Goal: Task Accomplishment & Management: Manage account settings

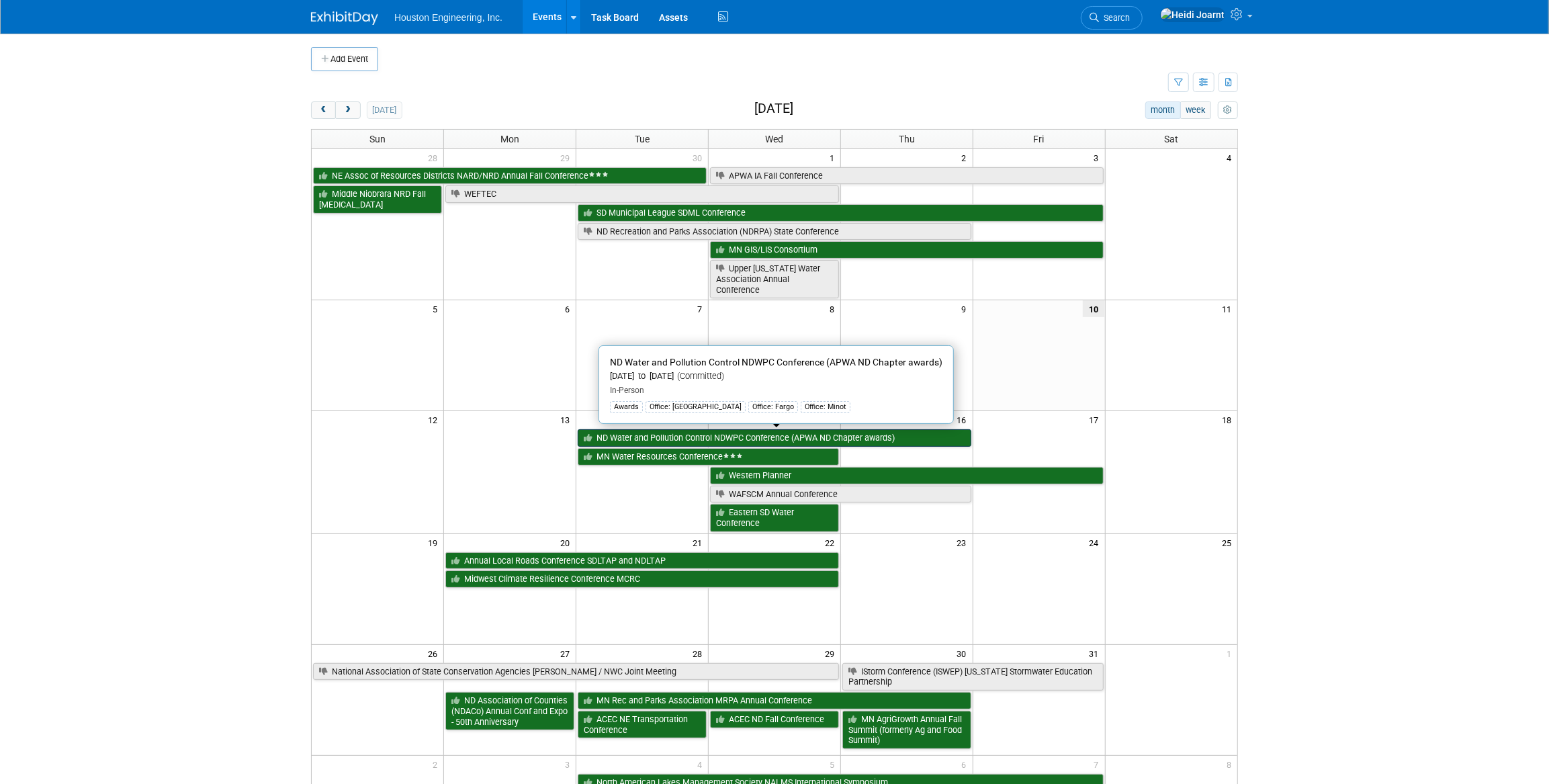
click at [658, 433] on link "ND Water and Pollution Control NDWPC Conference (APWA ND Chapter awards)" at bounding box center [774, 438] width 394 height 18
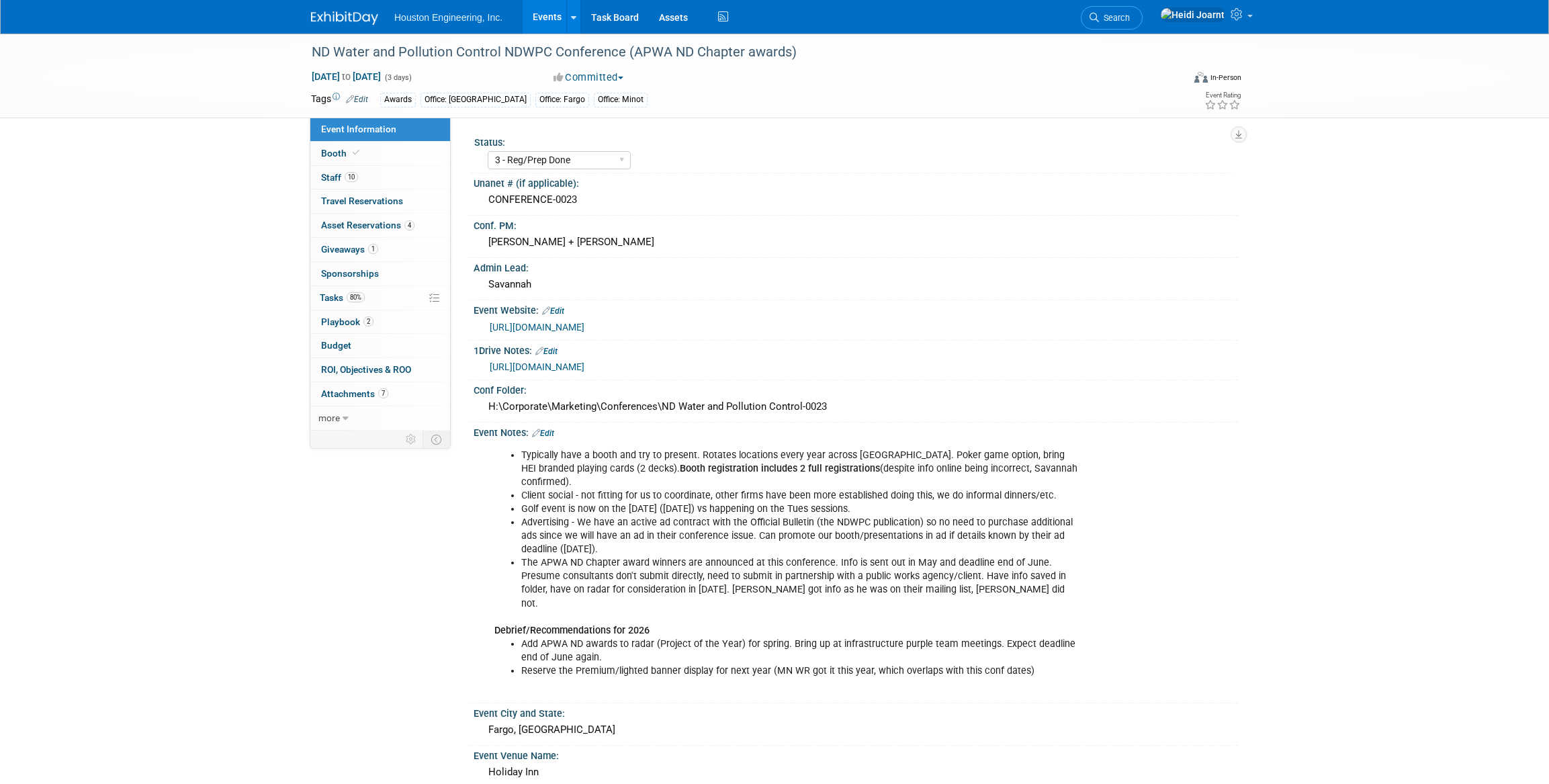
select select "3 - Reg/Prep Done"
select select "Yes"
select select "Mun. Infrastructure"
click at [389, 161] on link "Booth" at bounding box center [380, 154] width 139 height 23
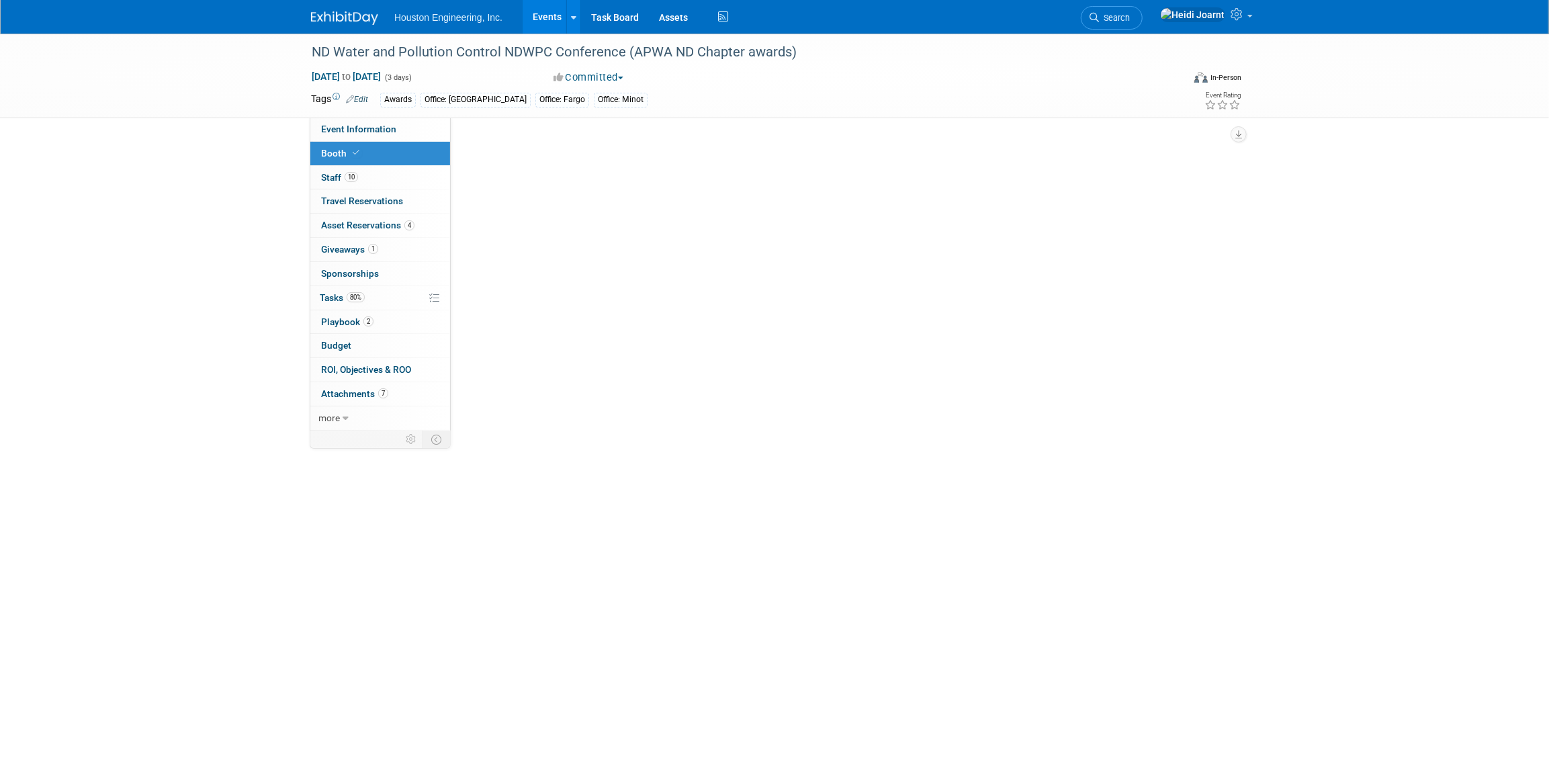
select select "Yes"
select select "Fargo"
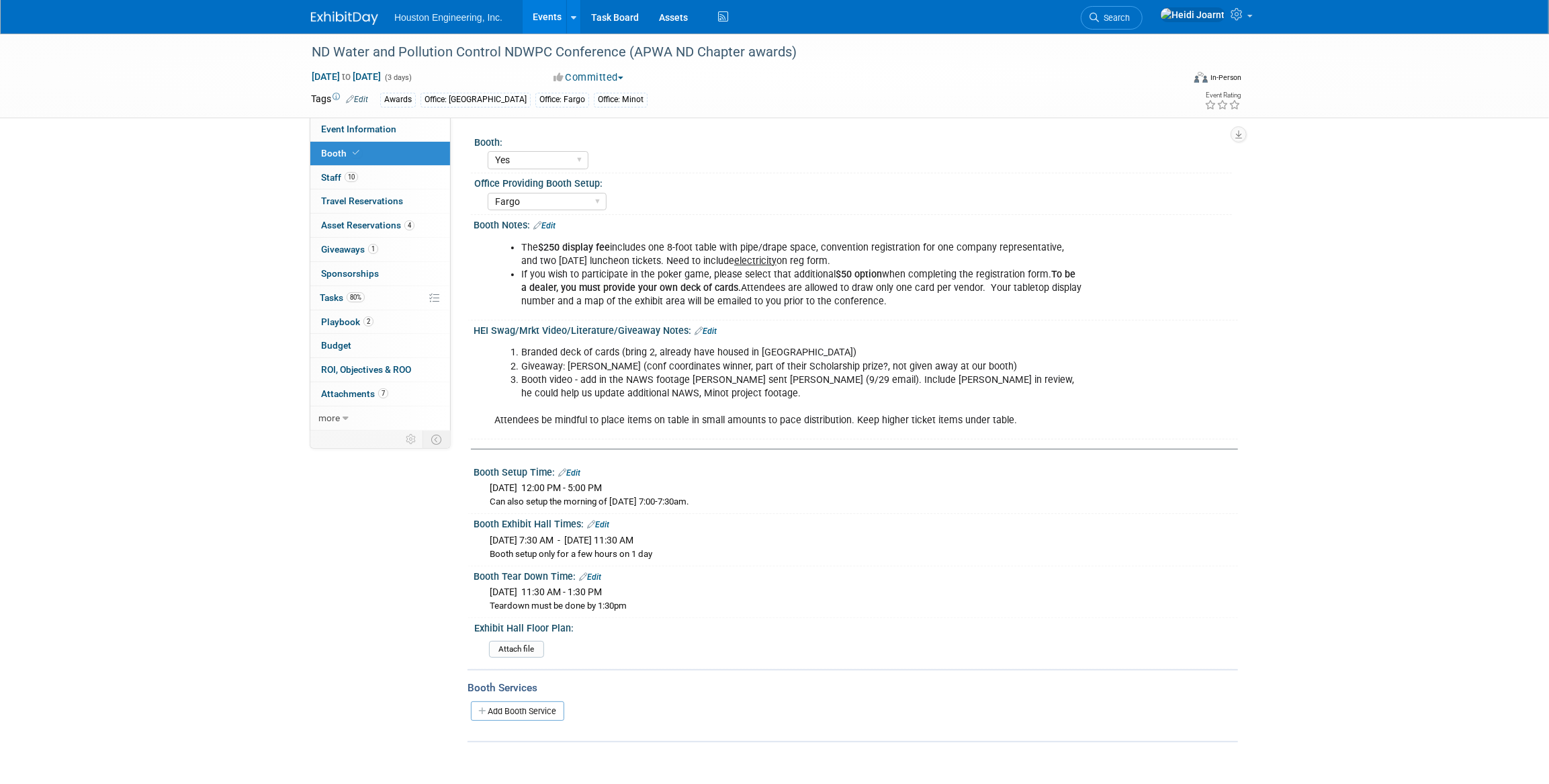
click at [709, 329] on link "Edit" at bounding box center [706, 330] width 22 height 10
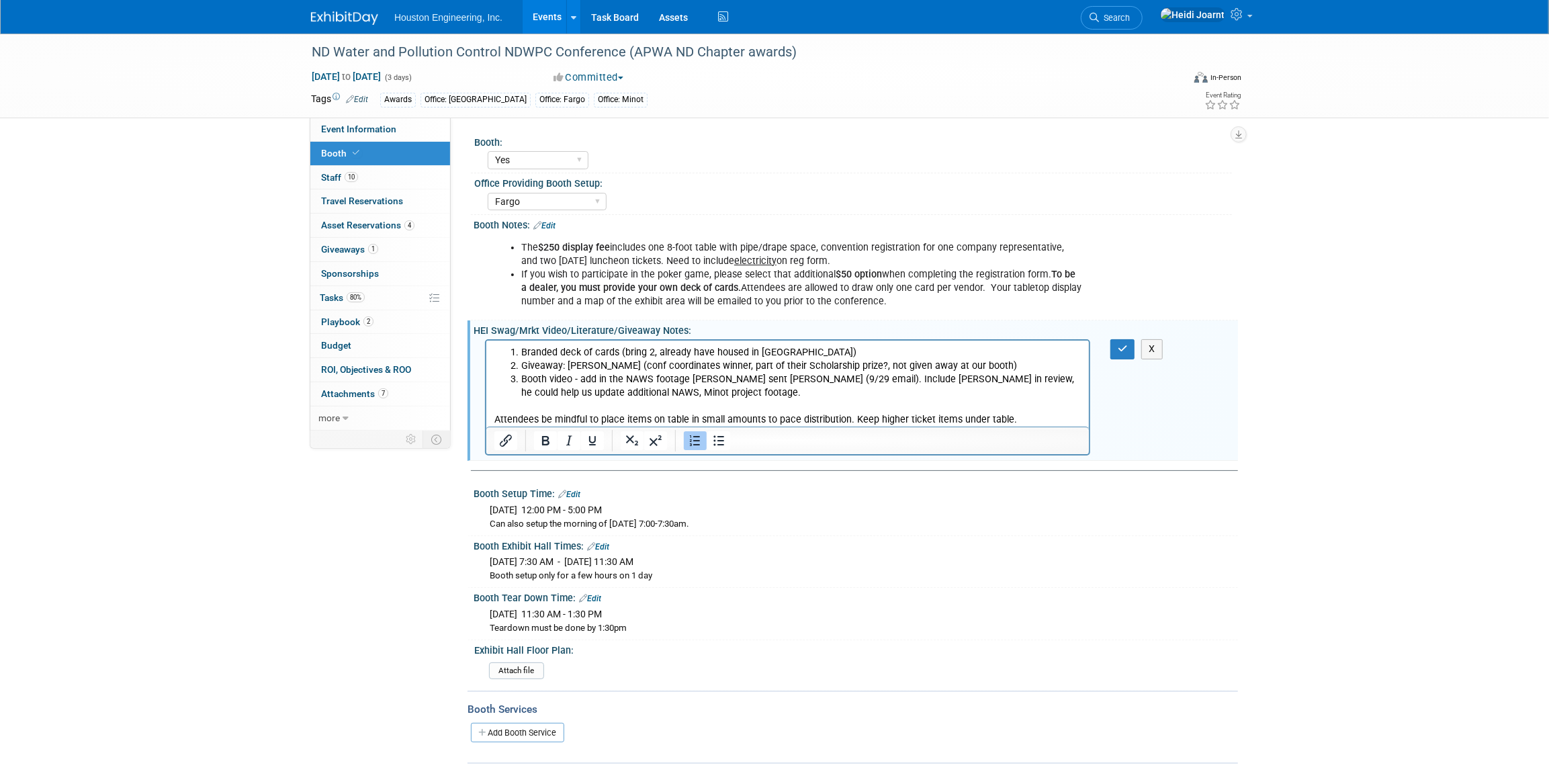
click at [674, 394] on li "Booth video - add in the NAWS footage Ryan sent Heidi (9/29 email). Include Rya…" at bounding box center [800, 386] width 560 height 27
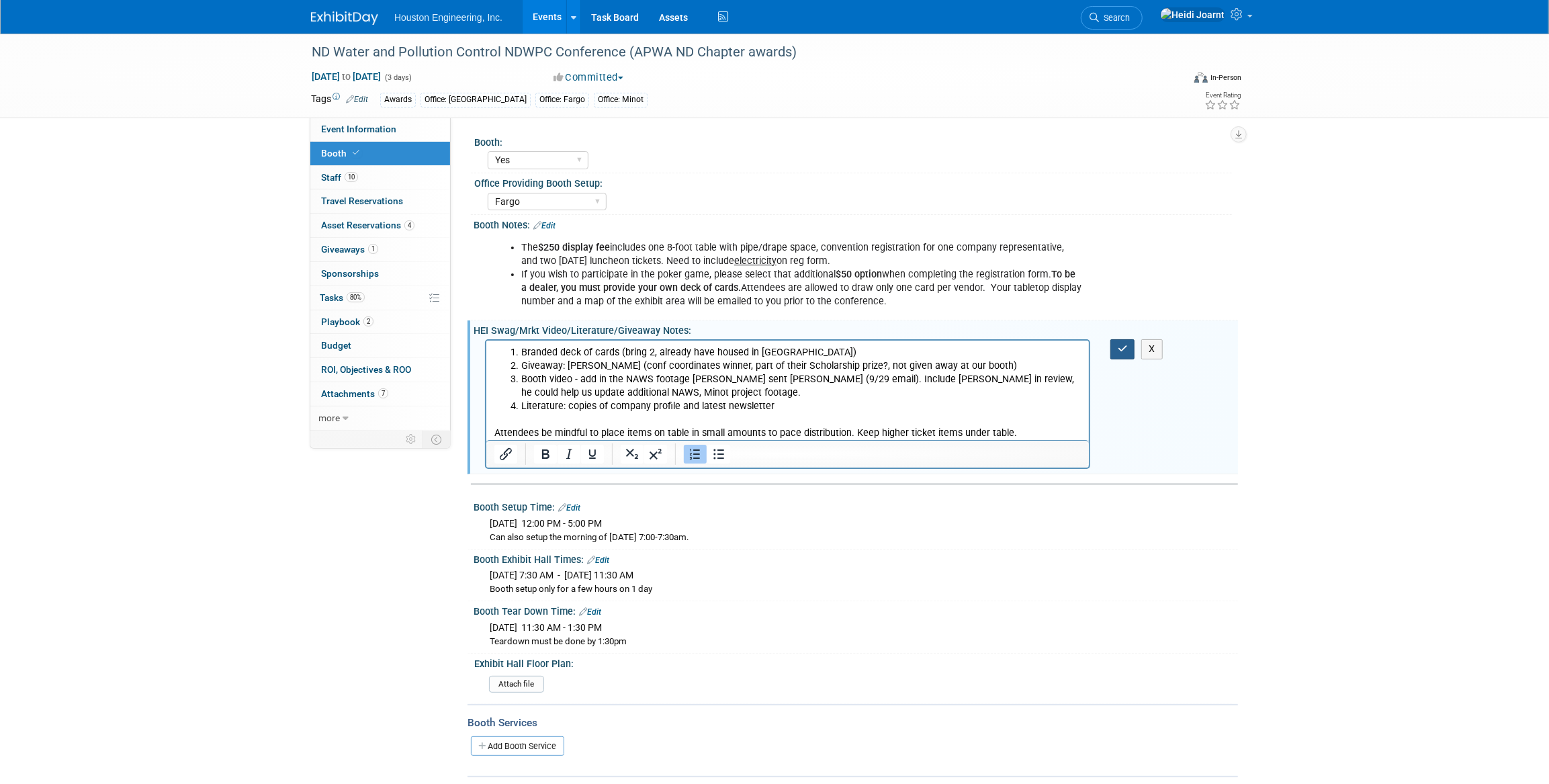
click at [1125, 346] on icon "button" at bounding box center [1122, 348] width 10 height 10
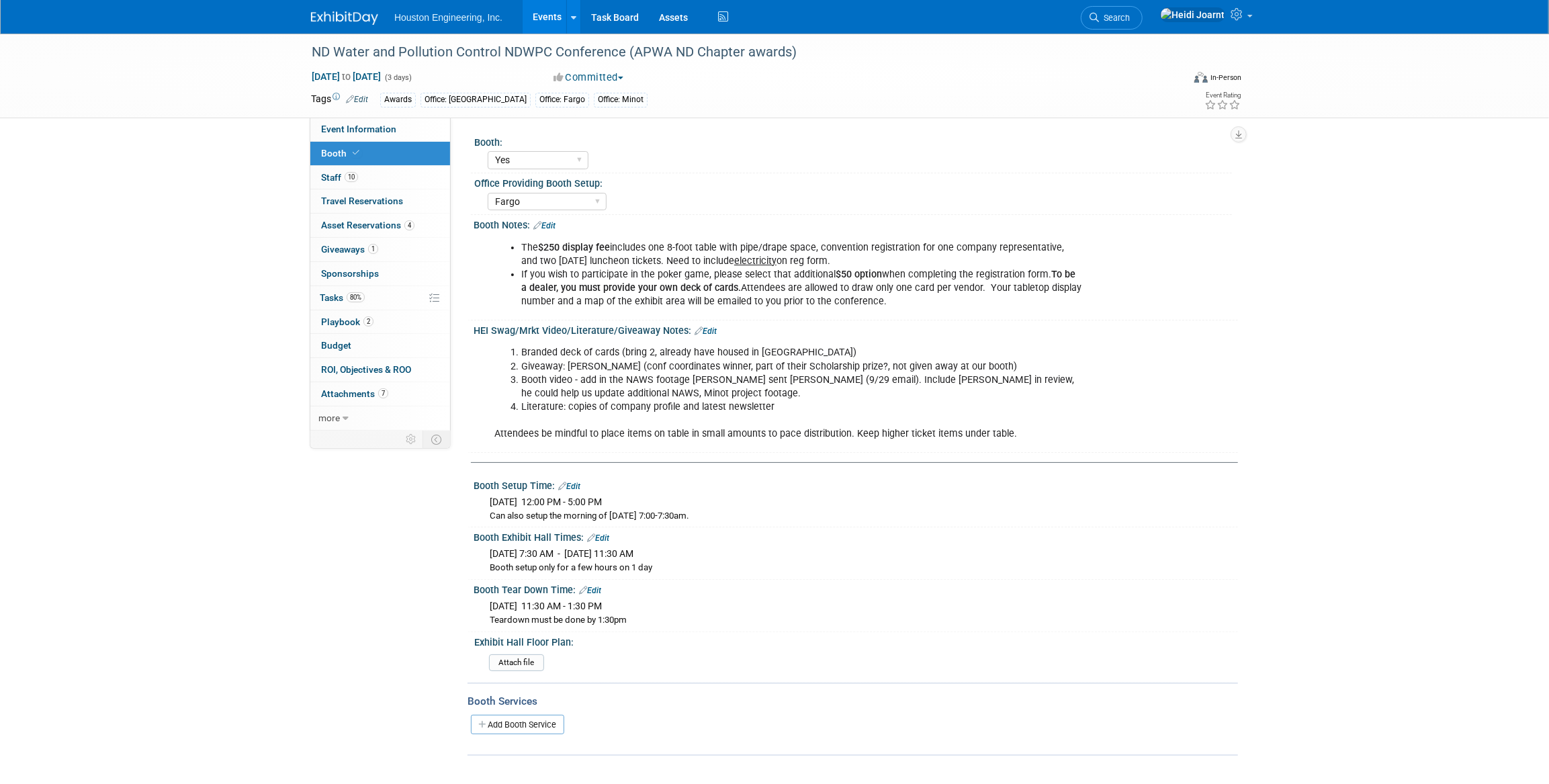
click at [706, 329] on link "Edit" at bounding box center [706, 330] width 22 height 10
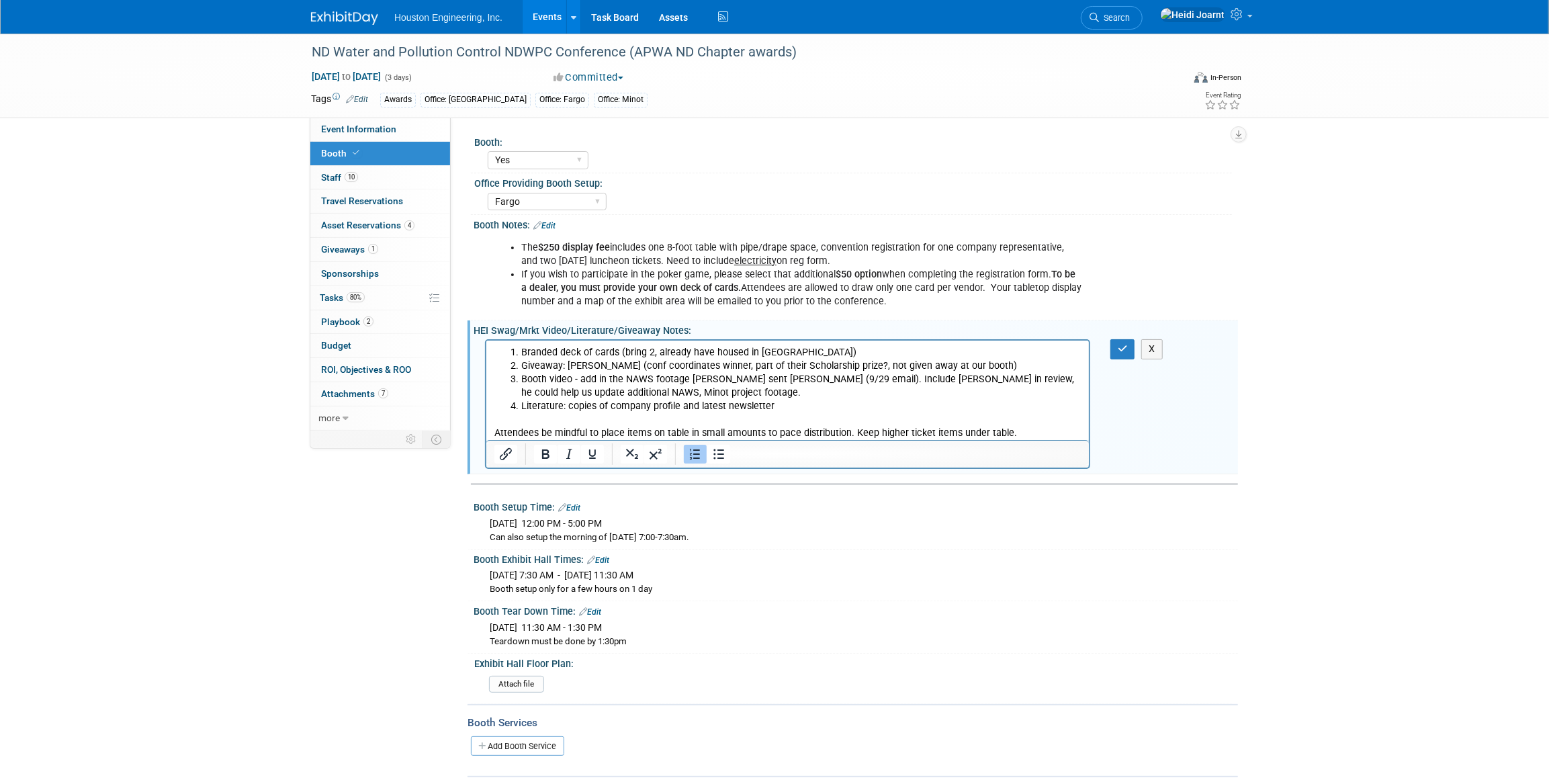
click at [565, 407] on li "Literature: copies of company profile and latest newsletter" at bounding box center [800, 405] width 560 height 13
click at [1117, 350] on button "button" at bounding box center [1123, 349] width 25 height 20
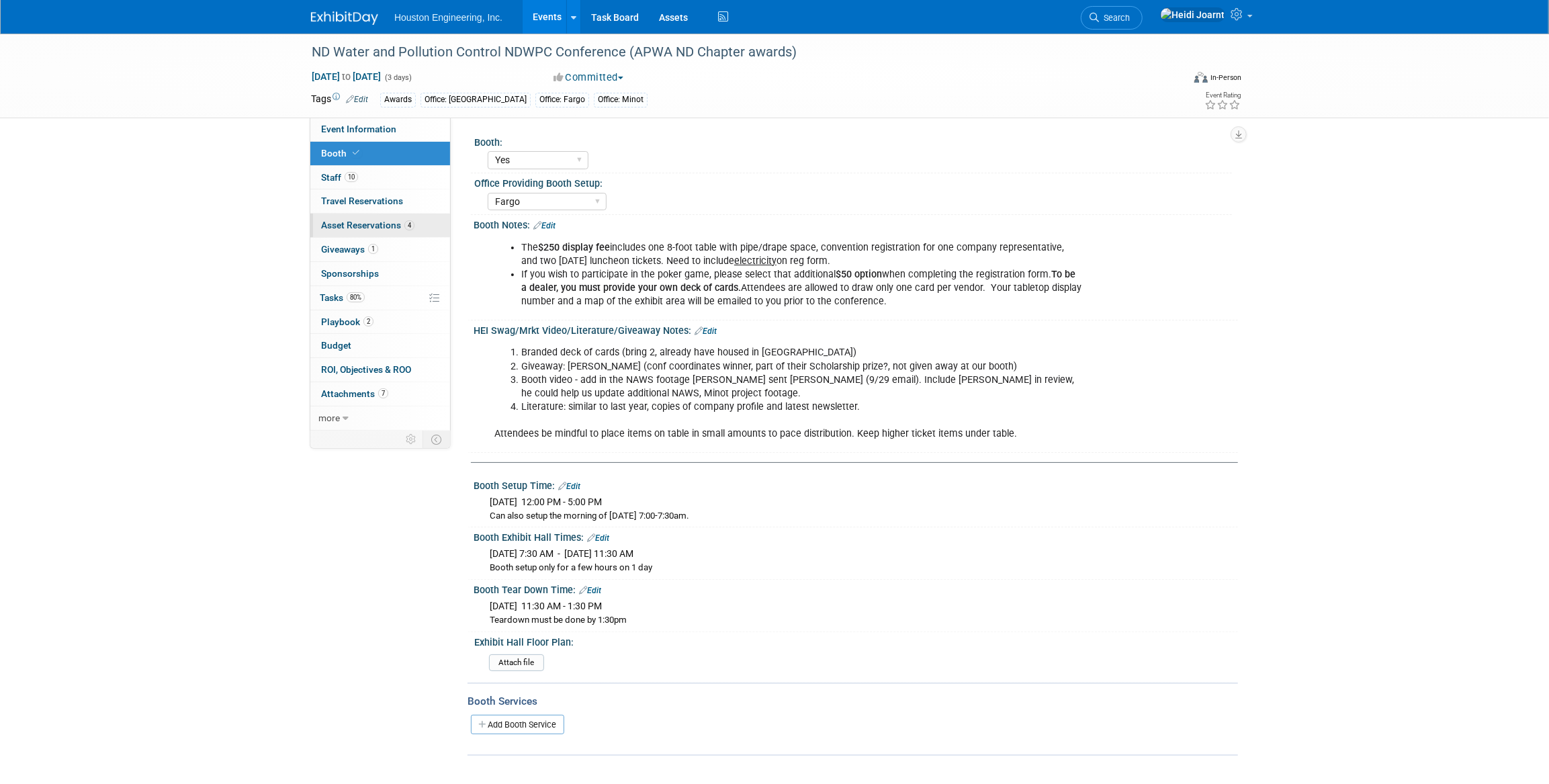
click at [381, 227] on span "Asset Reservations 4" at bounding box center [367, 225] width 94 height 11
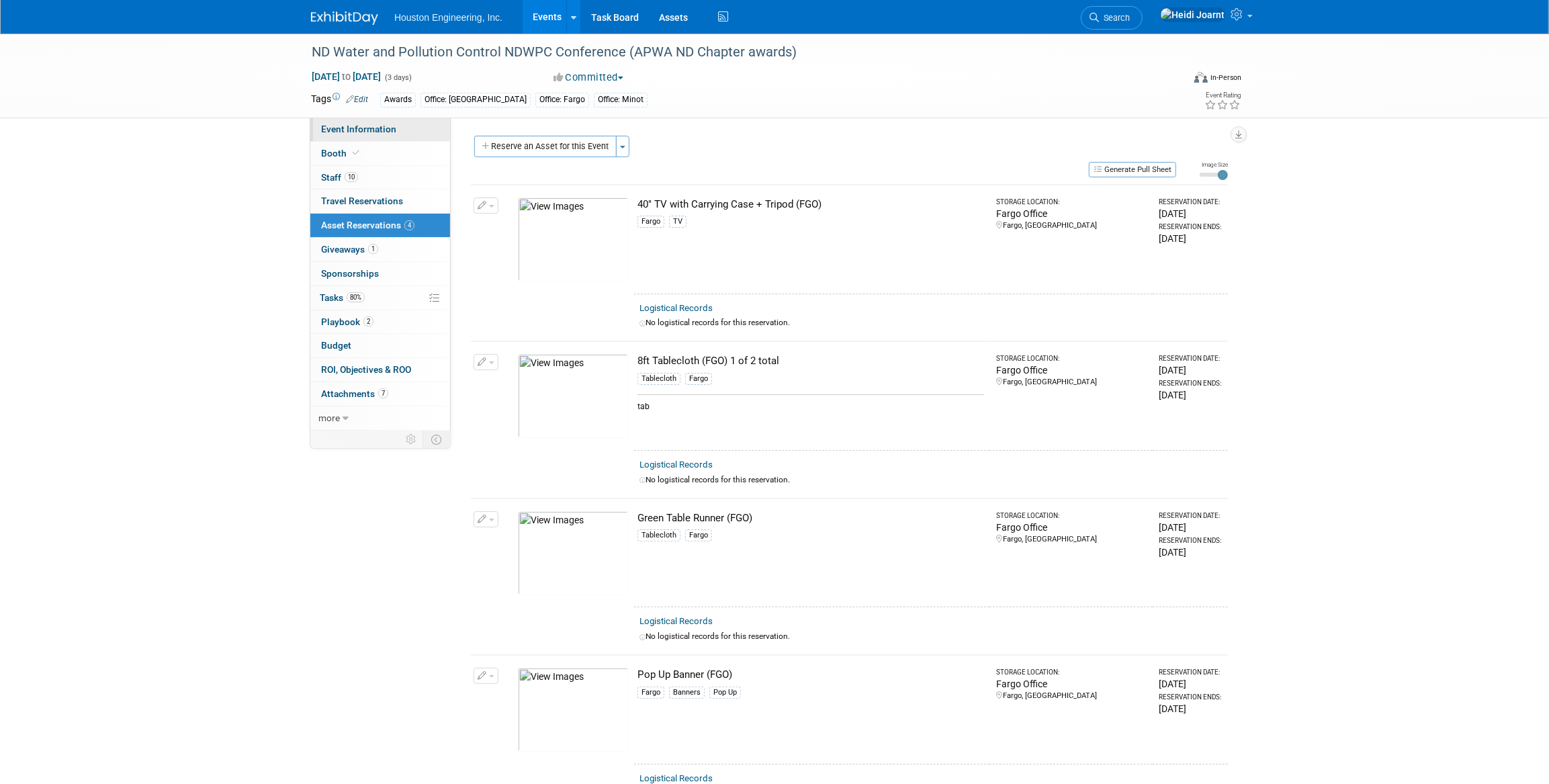
click at [366, 131] on span "Event Information" at bounding box center [358, 129] width 75 height 11
select select "3 - Reg/Prep Done"
select select "Yes"
select select "Mun. Infrastructure"
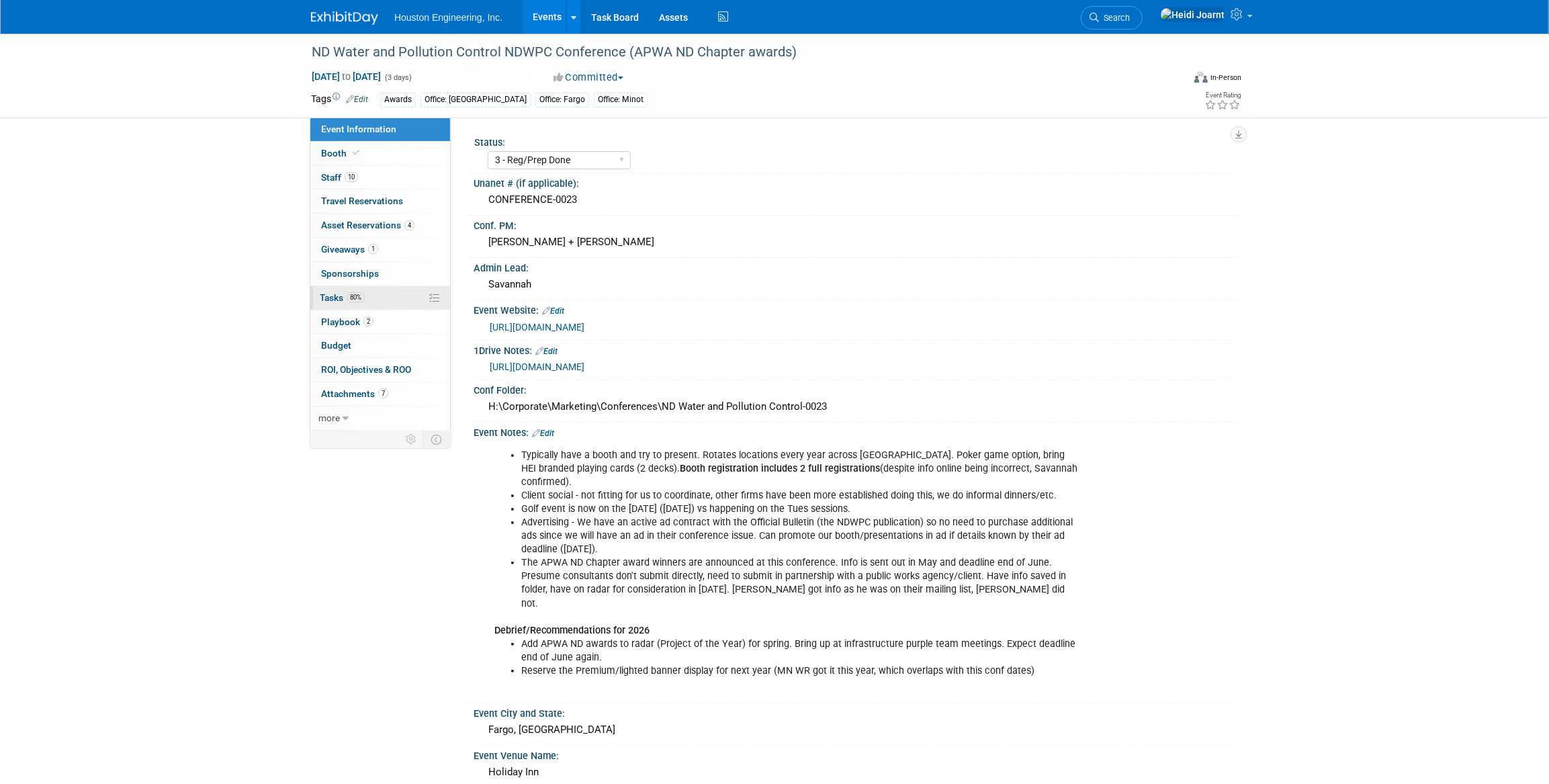
click at [381, 299] on link "80% Tasks 80%" at bounding box center [380, 297] width 139 height 23
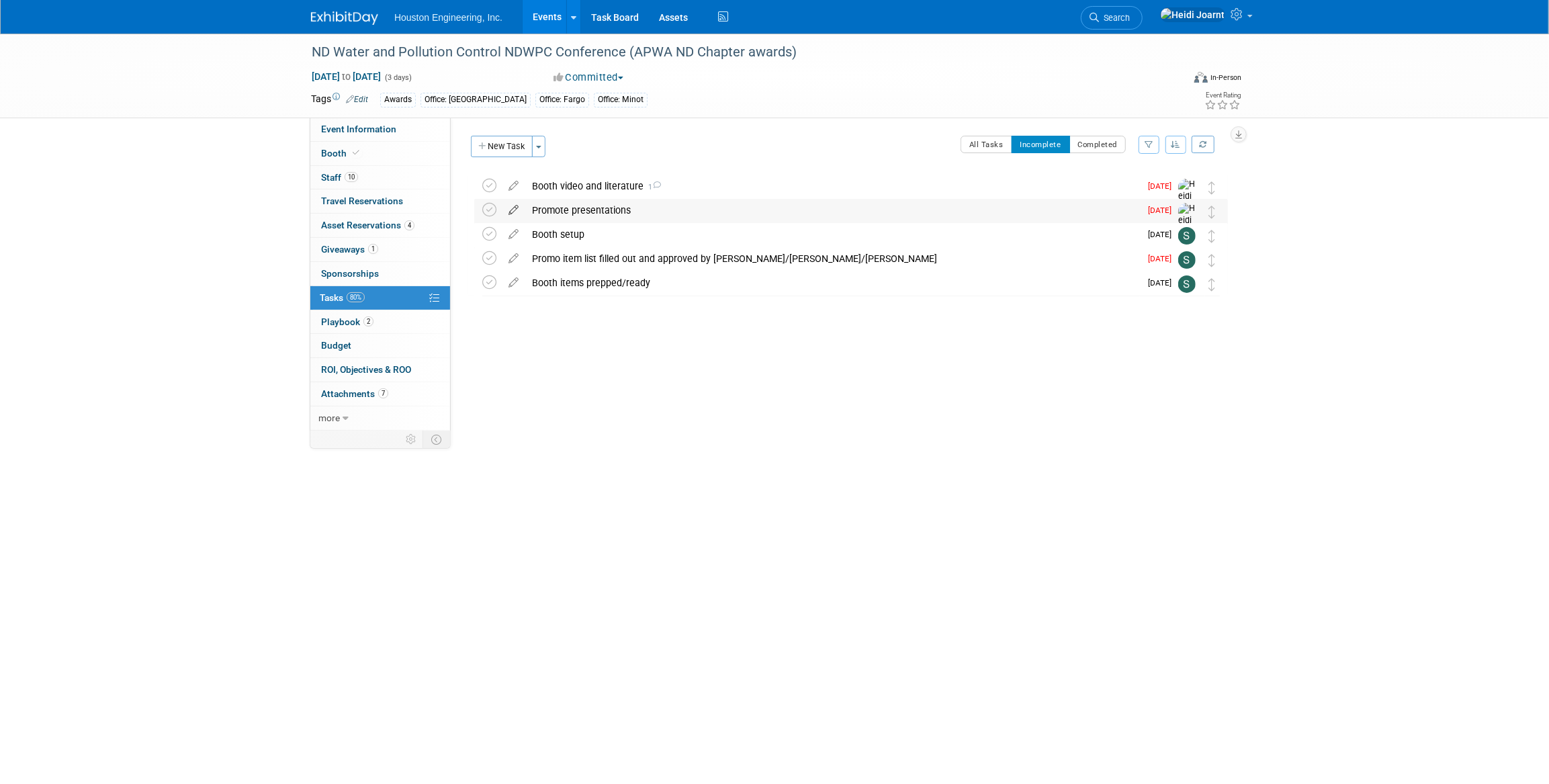
click at [514, 209] on icon at bounding box center [514, 207] width 23 height 17
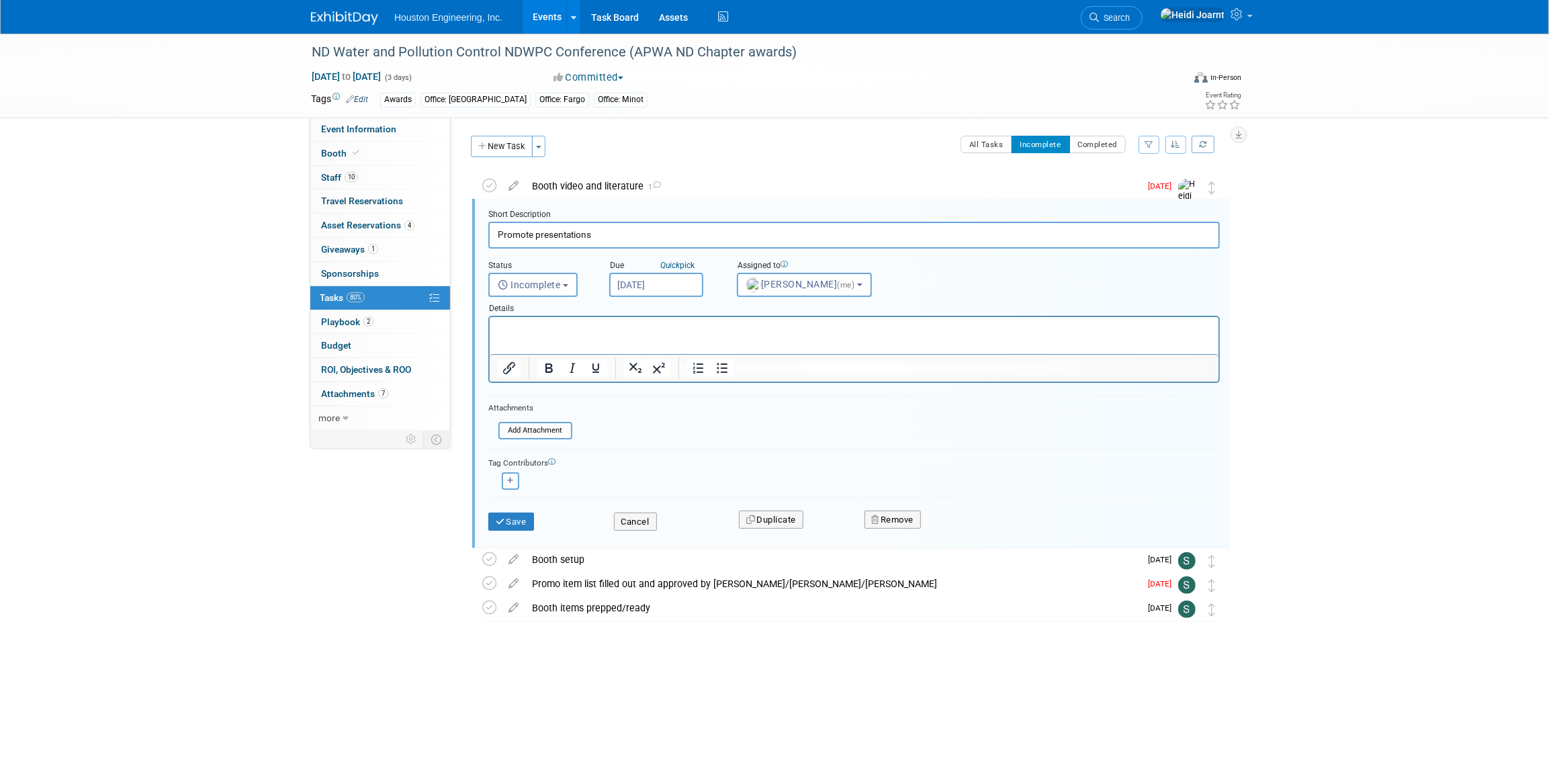
click at [638, 283] on input "Oct 10, 2025" at bounding box center [656, 284] width 94 height 24
click at [623, 410] on span "12" at bounding box center [624, 406] width 26 height 26
type input "Oct 12, 2025"
click at [521, 522] on button "Save" at bounding box center [511, 521] width 46 height 19
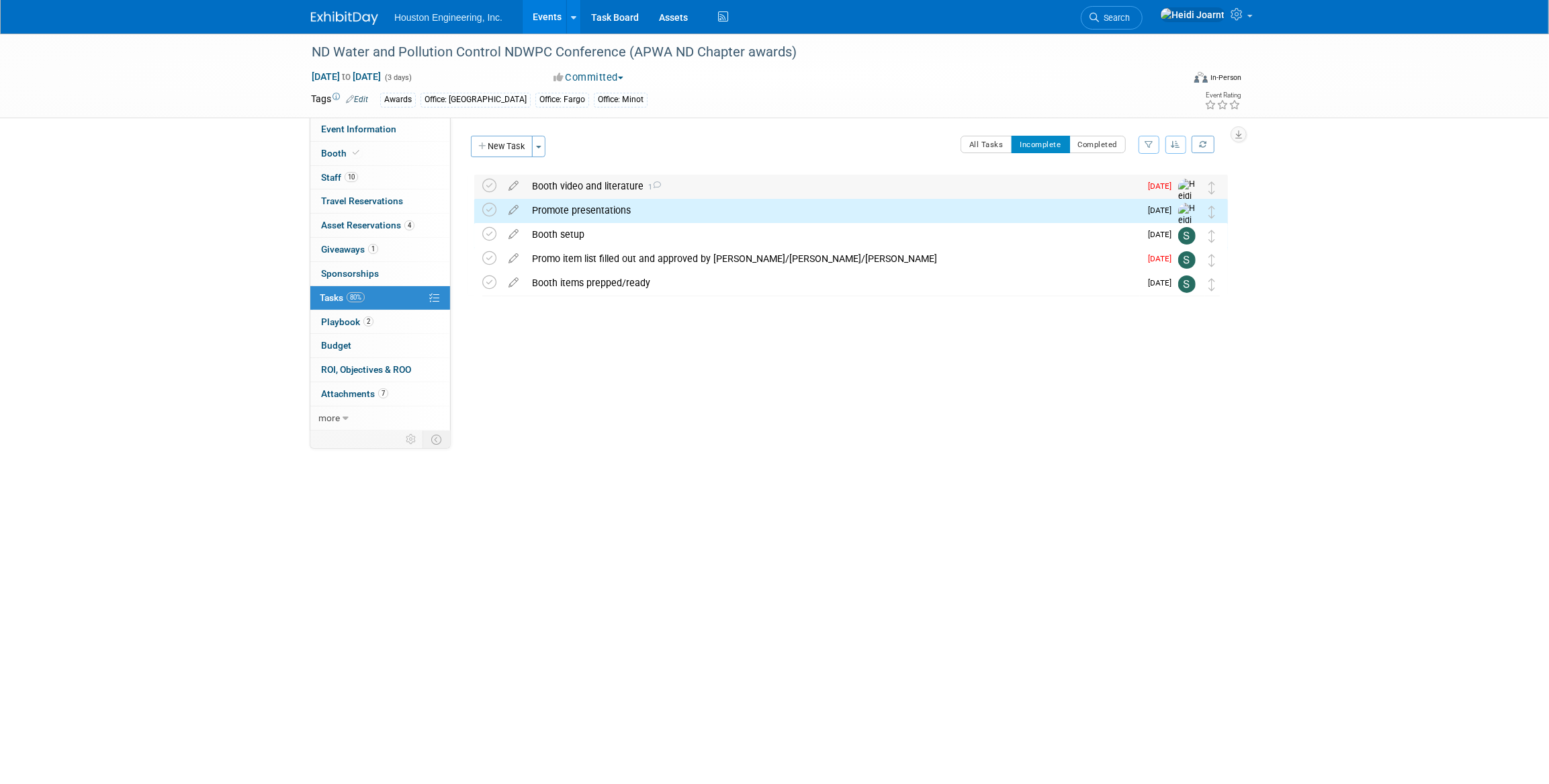
click at [548, 185] on div "Booth video and literature 1" at bounding box center [833, 187] width 615 height 23
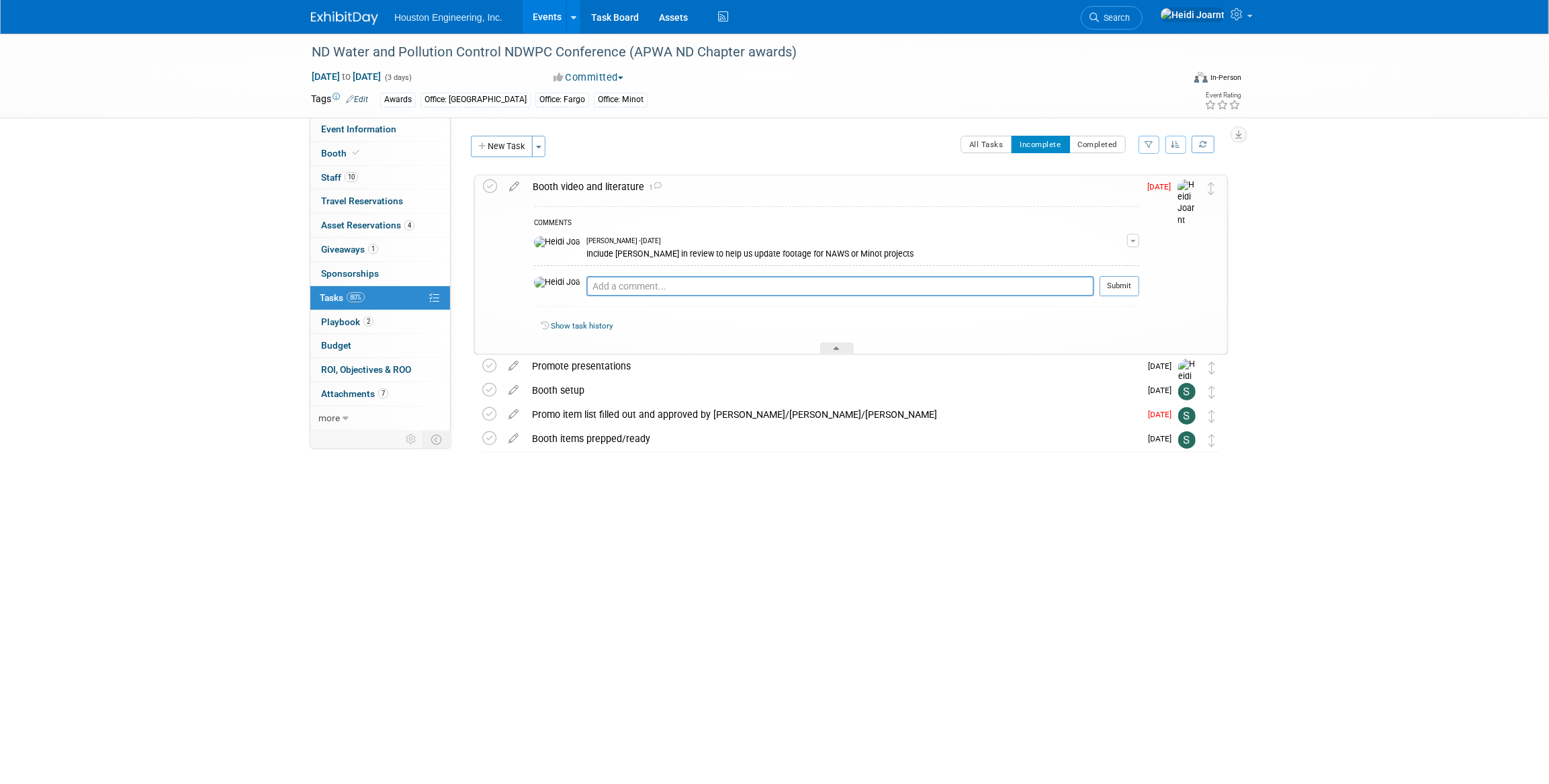
click at [595, 329] on link "Show task history" at bounding box center [582, 325] width 62 height 10
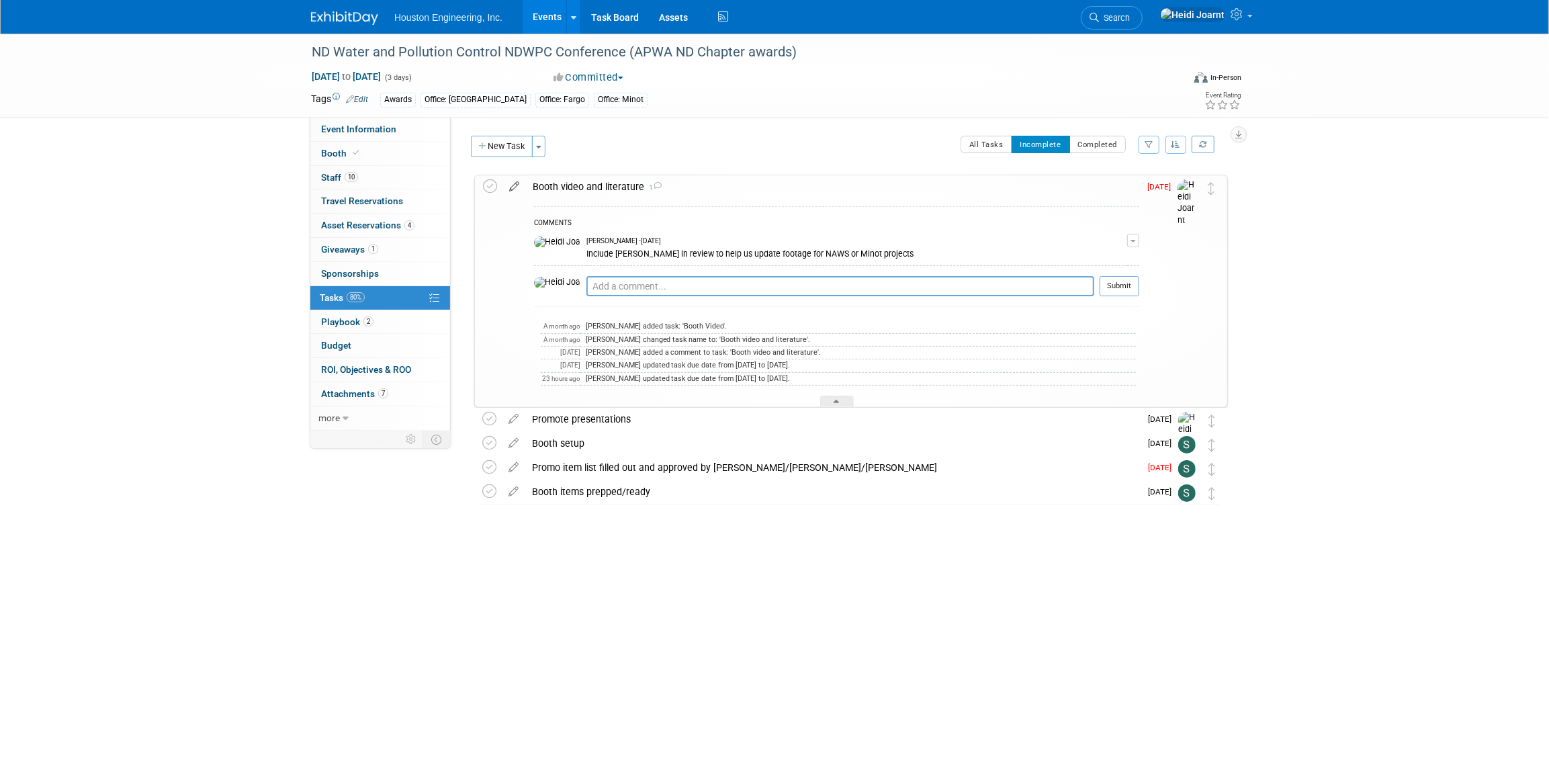
click at [510, 186] on icon at bounding box center [515, 183] width 23 height 17
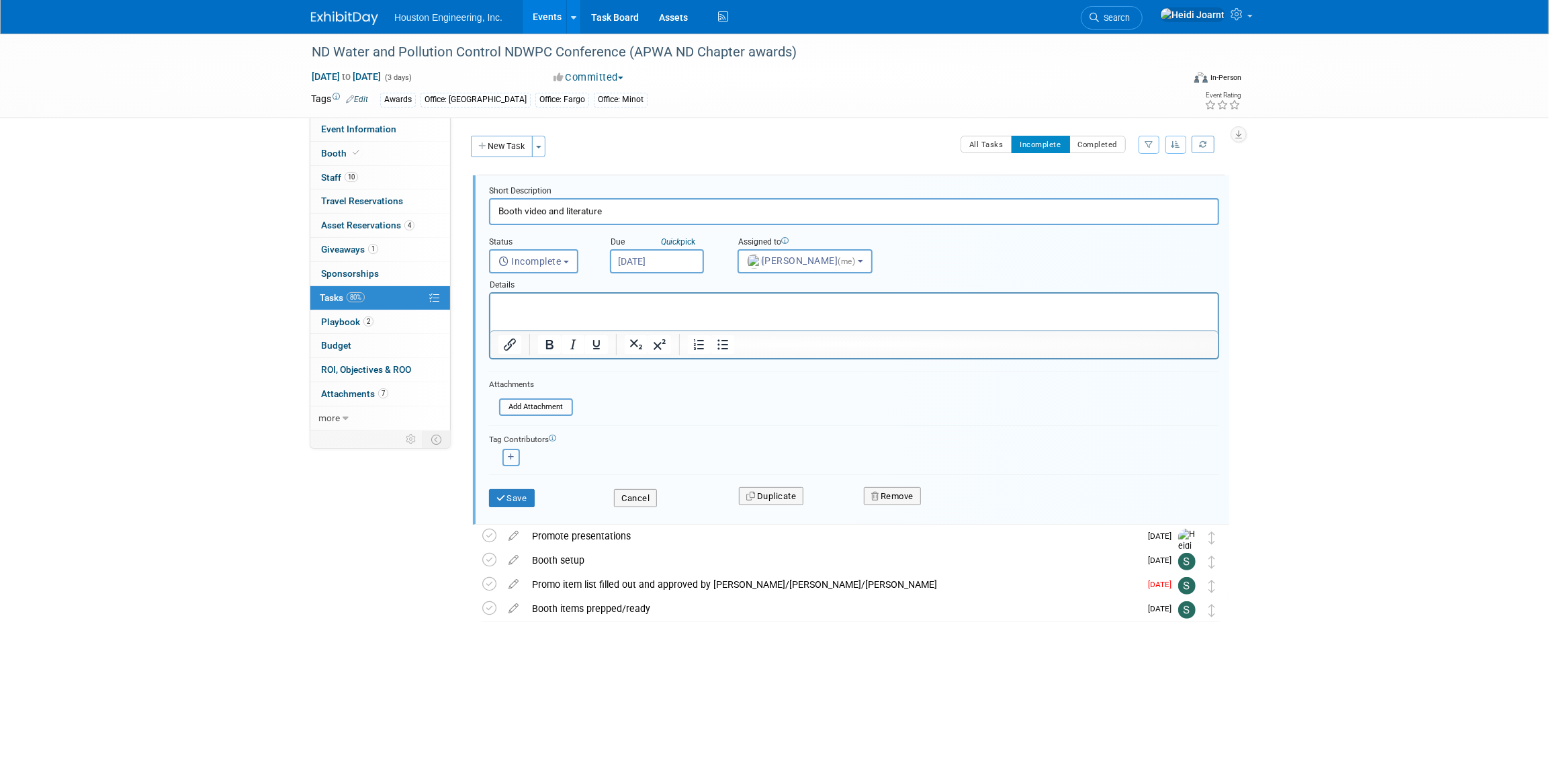
click at [508, 463] on button "button" at bounding box center [512, 457] width 18 height 18
select select
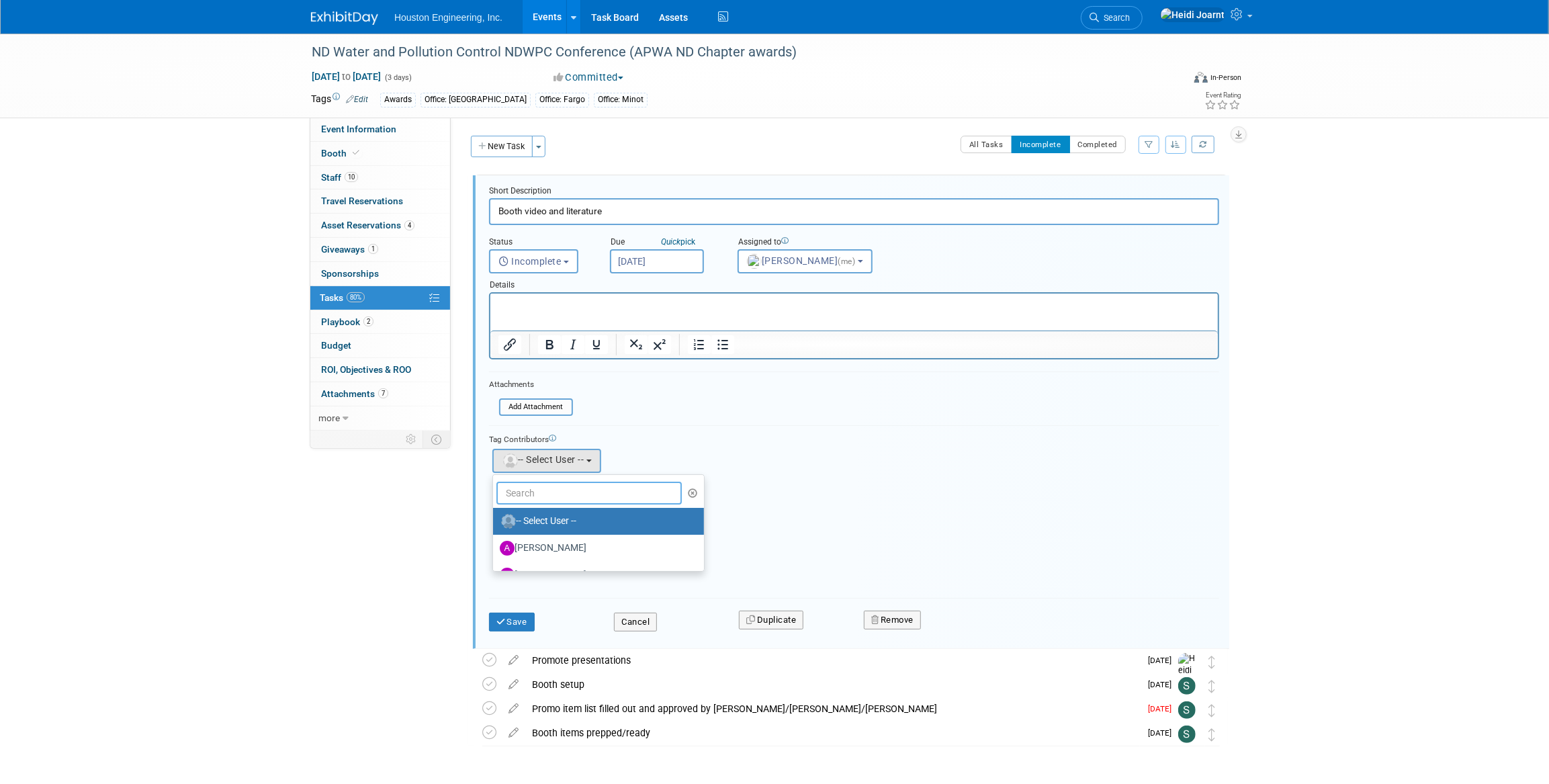
click at [543, 487] on input "text" at bounding box center [590, 493] width 186 height 23
type input "a"
type input "sava"
click at [557, 513] on label "[PERSON_NAME]" at bounding box center [570, 521] width 140 height 21
click at [495, 515] on input "[PERSON_NAME]" at bounding box center [490, 520] width 9 height 9
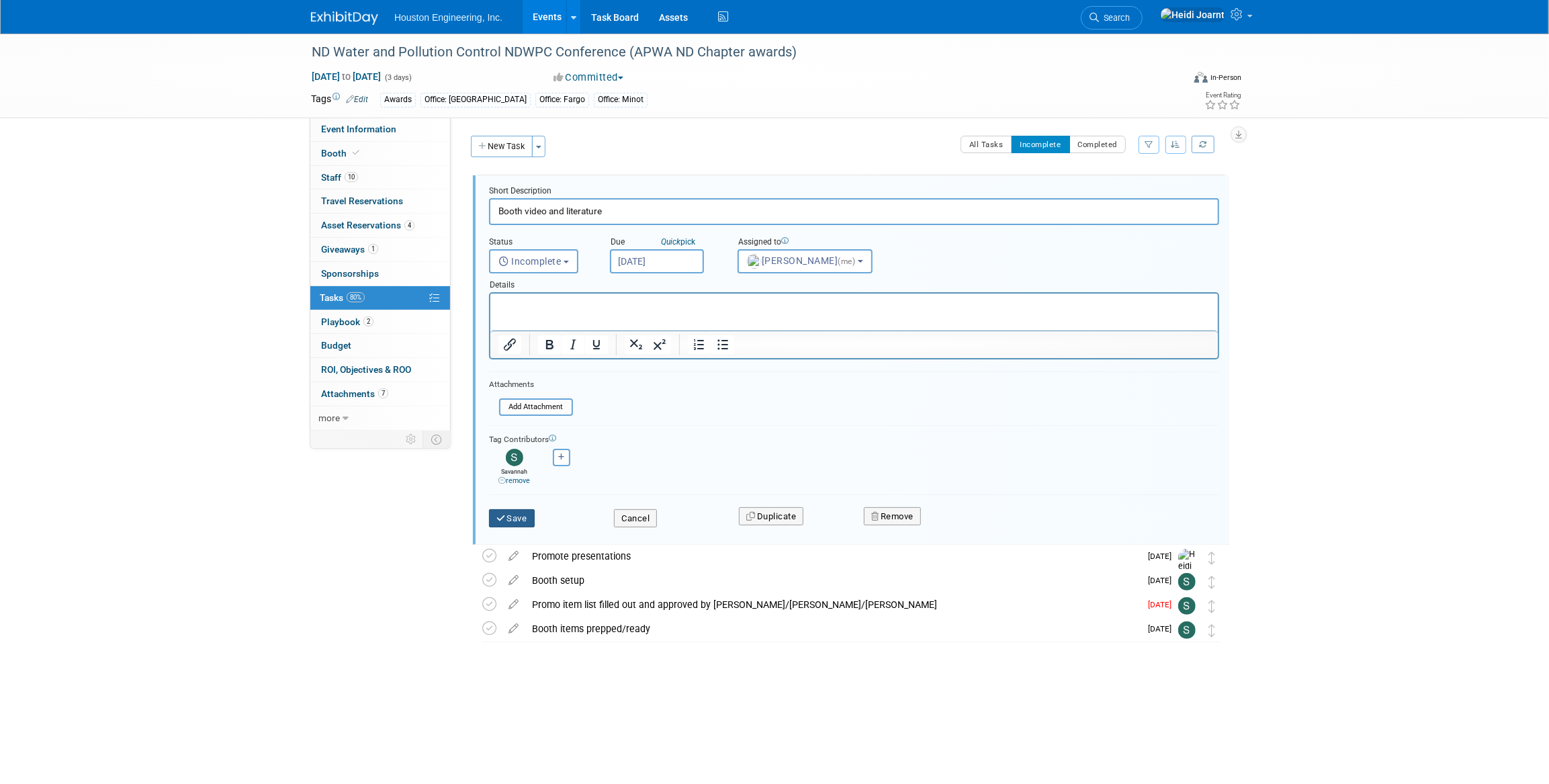
click at [521, 519] on button "Save" at bounding box center [511, 518] width 46 height 19
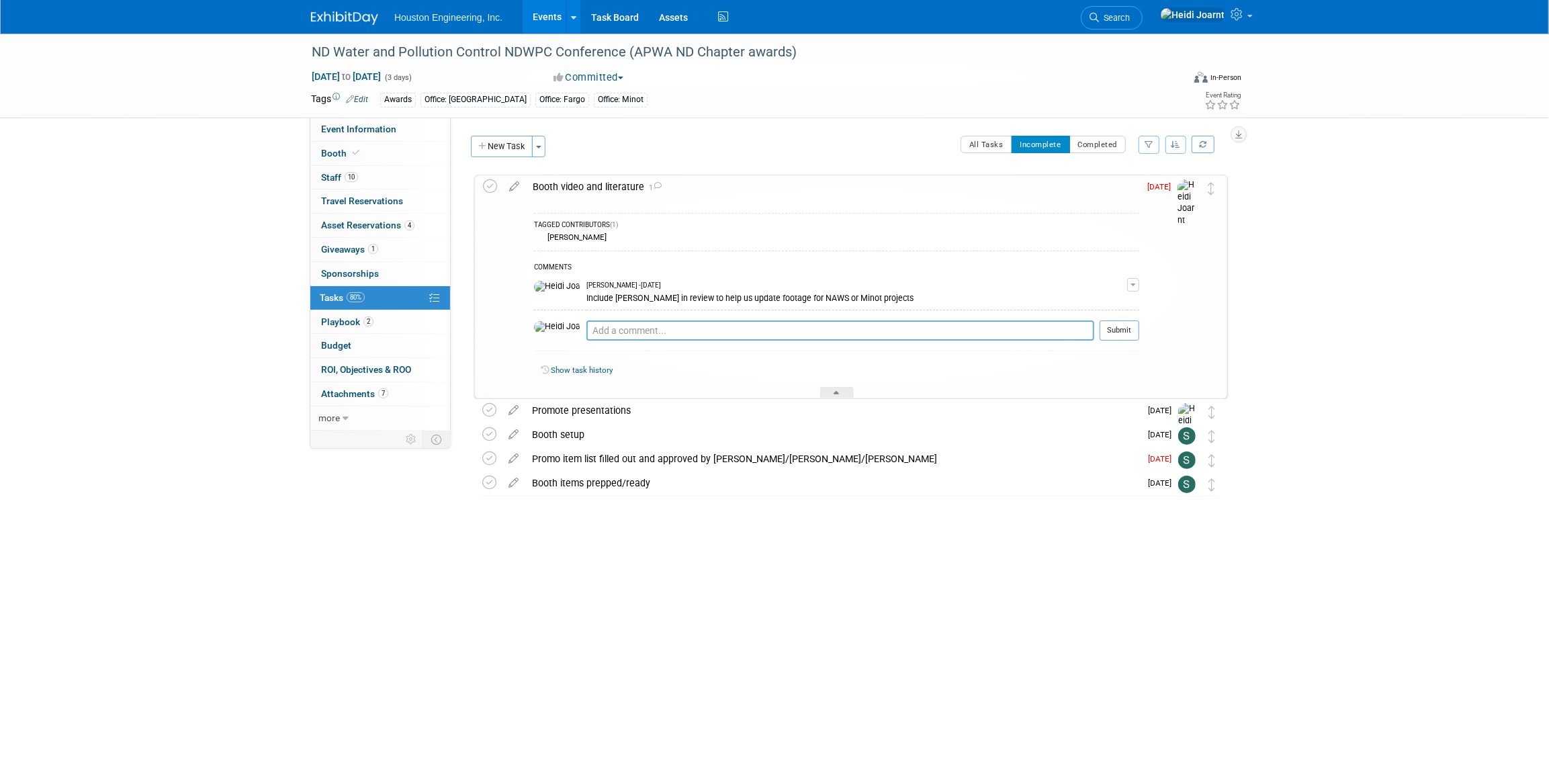
click at [644, 329] on textarea at bounding box center [841, 330] width 508 height 21
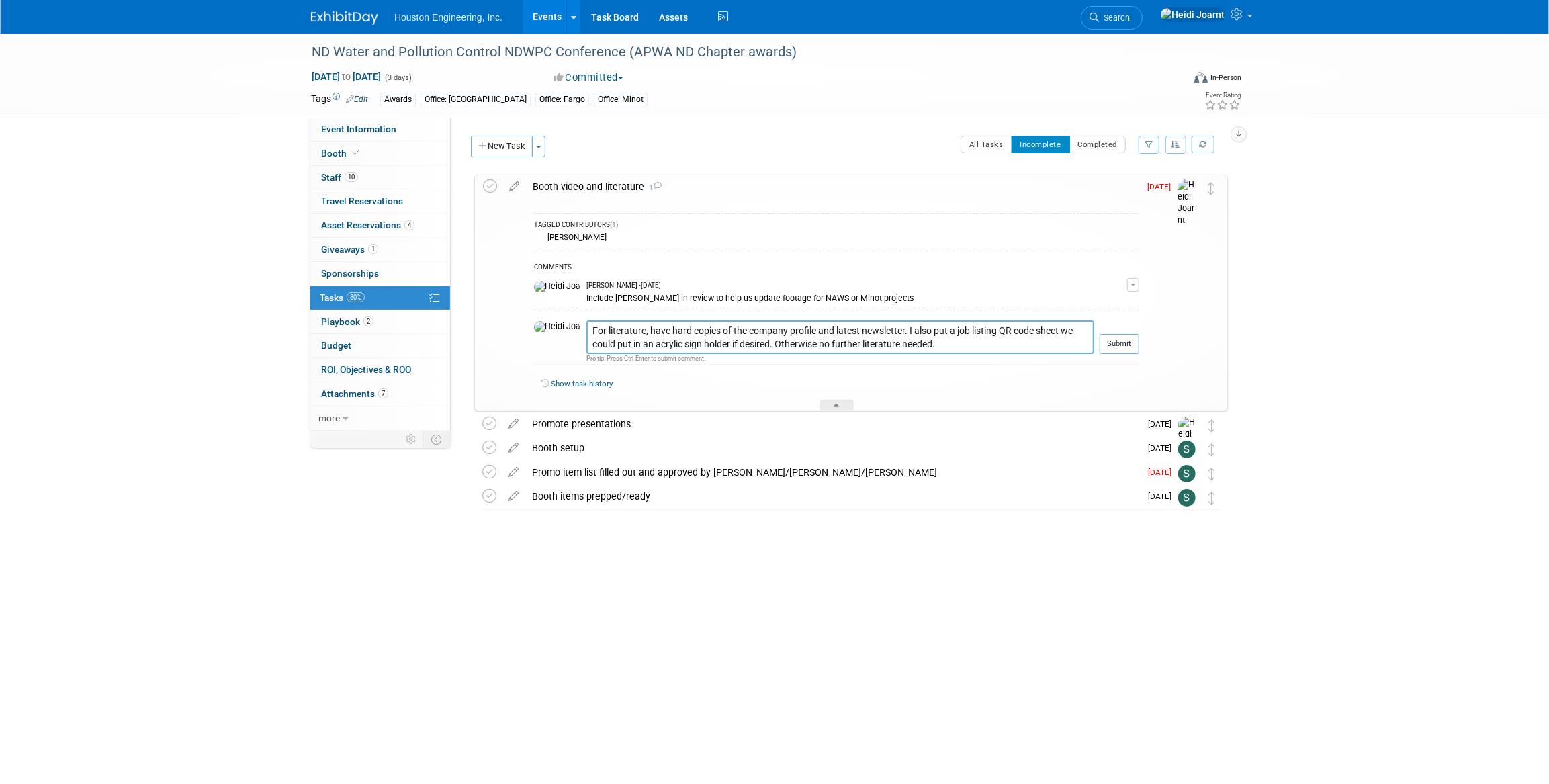
click at [617, 329] on textarea "For literature, have hard copies of the company profile and latest newsletter. …" at bounding box center [841, 338] width 508 height 34
click at [930, 344] on textarea "For literature, have hard copies of the company profile and latest newsletter. …" at bounding box center [841, 338] width 508 height 34
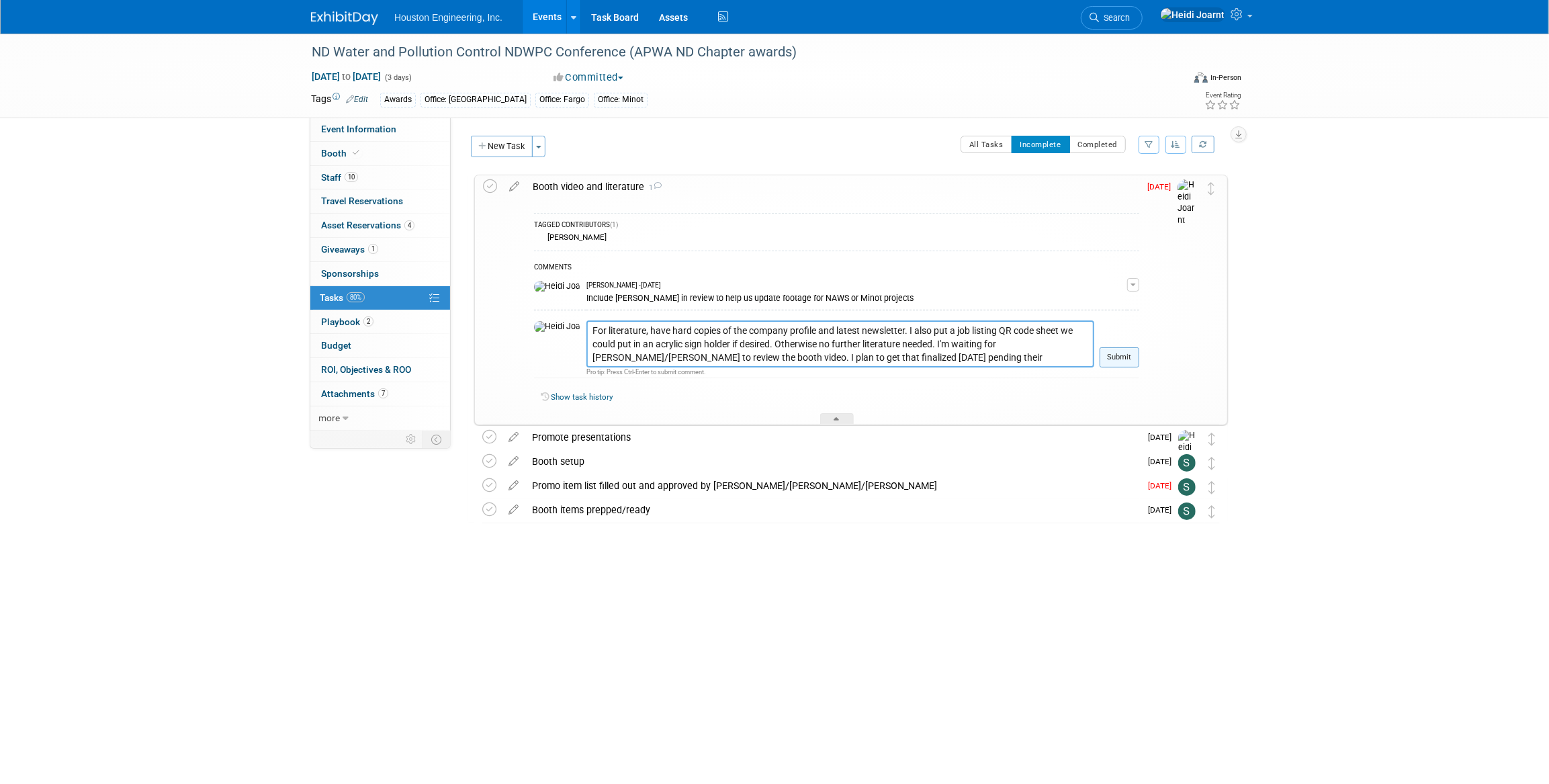
type textarea "For literature, have hard copies of the company profile and latest newsletter. …"
click at [1116, 363] on button "Submit" at bounding box center [1119, 357] width 39 height 21
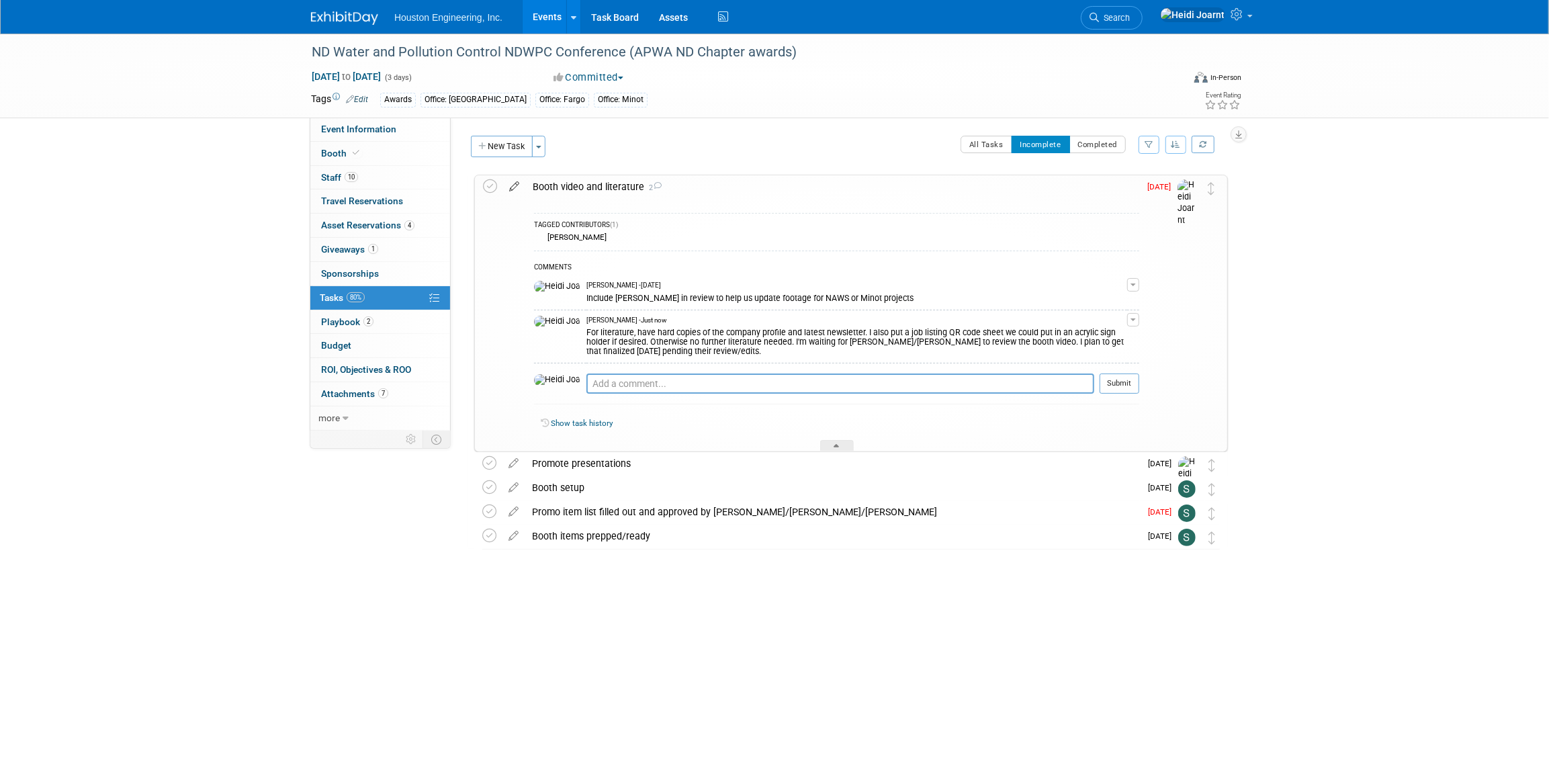
click at [509, 186] on icon at bounding box center [515, 183] width 23 height 17
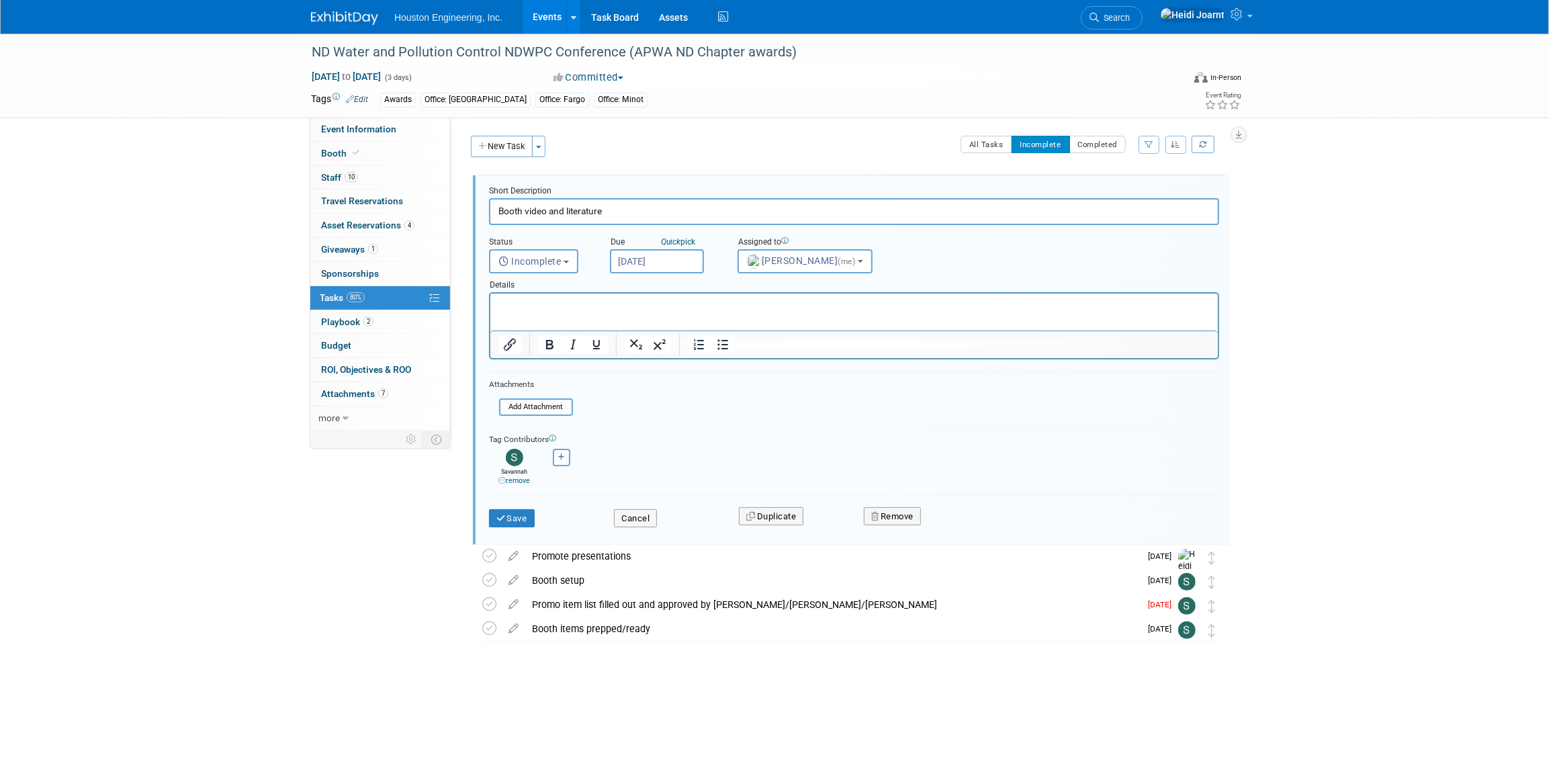
click at [671, 262] on input "Oct 10, 2025" at bounding box center [657, 261] width 94 height 24
click at [649, 383] on span "13" at bounding box center [653, 383] width 26 height 26
type input "Oct 13, 2025"
click at [525, 519] on button "Save" at bounding box center [511, 518] width 46 height 19
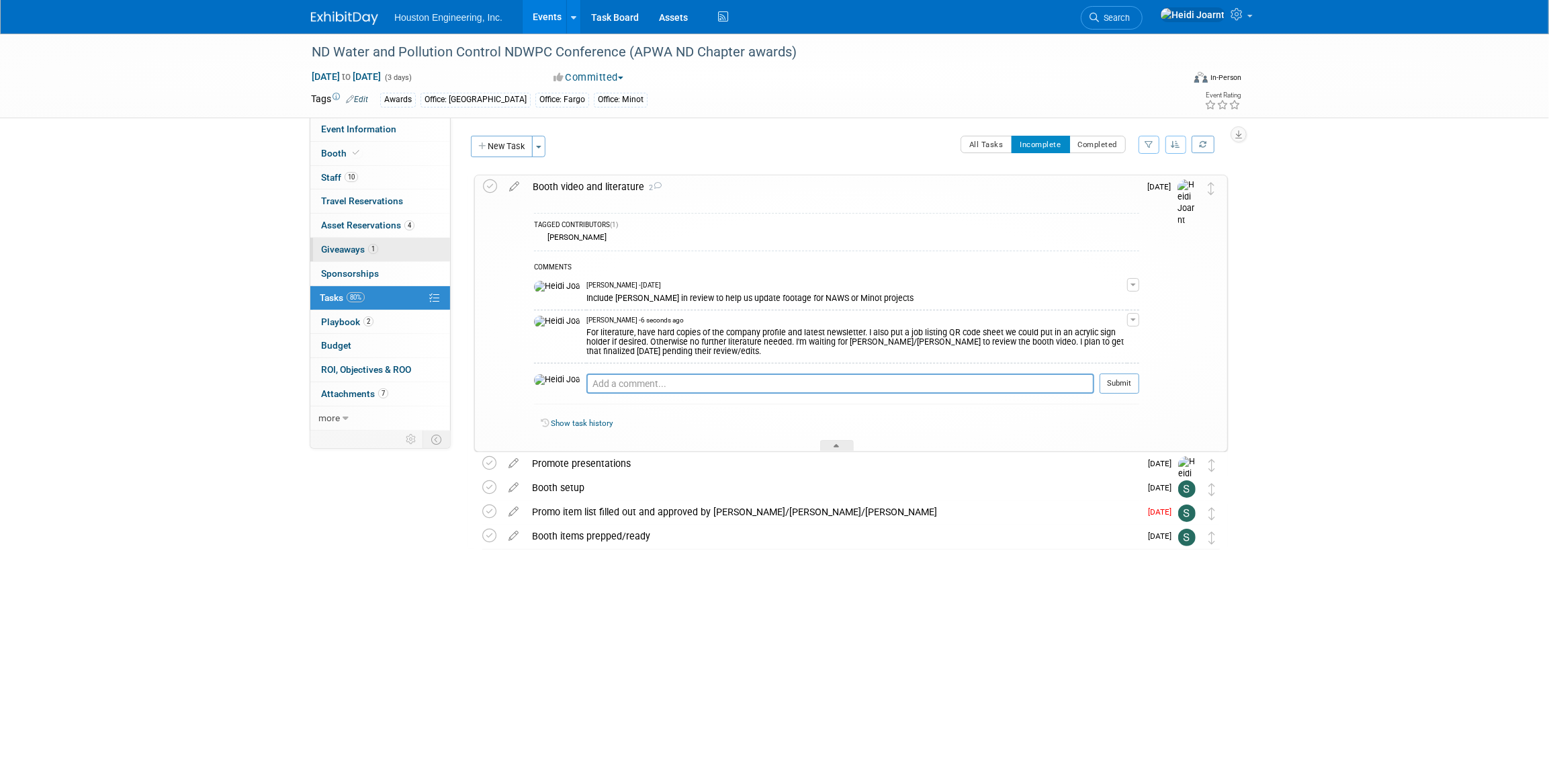
click at [372, 254] on span "1" at bounding box center [373, 248] width 10 height 10
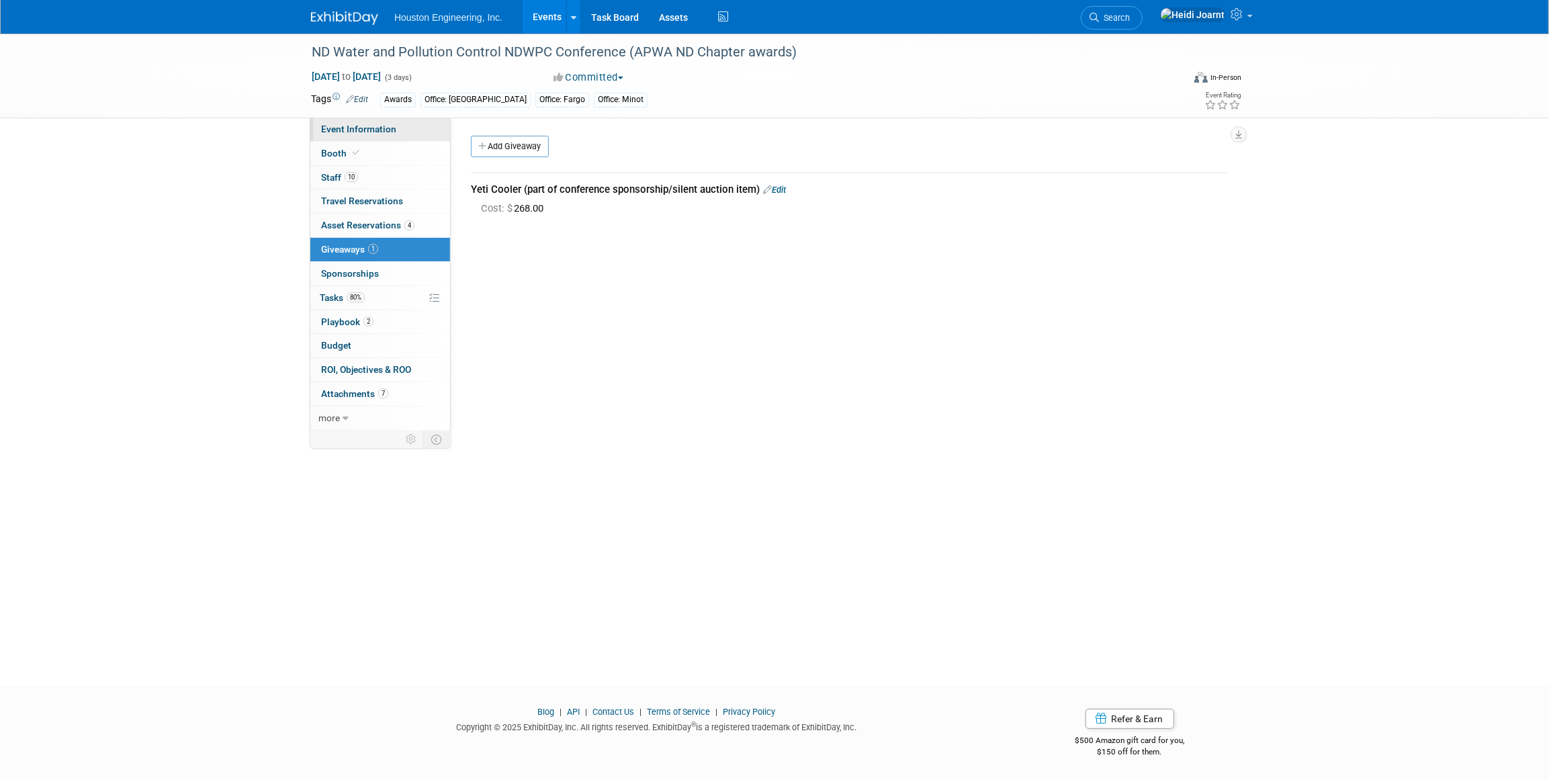
click at [392, 131] on span "Event Information" at bounding box center [358, 129] width 75 height 11
select select "3 - Reg/Prep Done"
select select "Yes"
select select "Mun. Infrastructure"
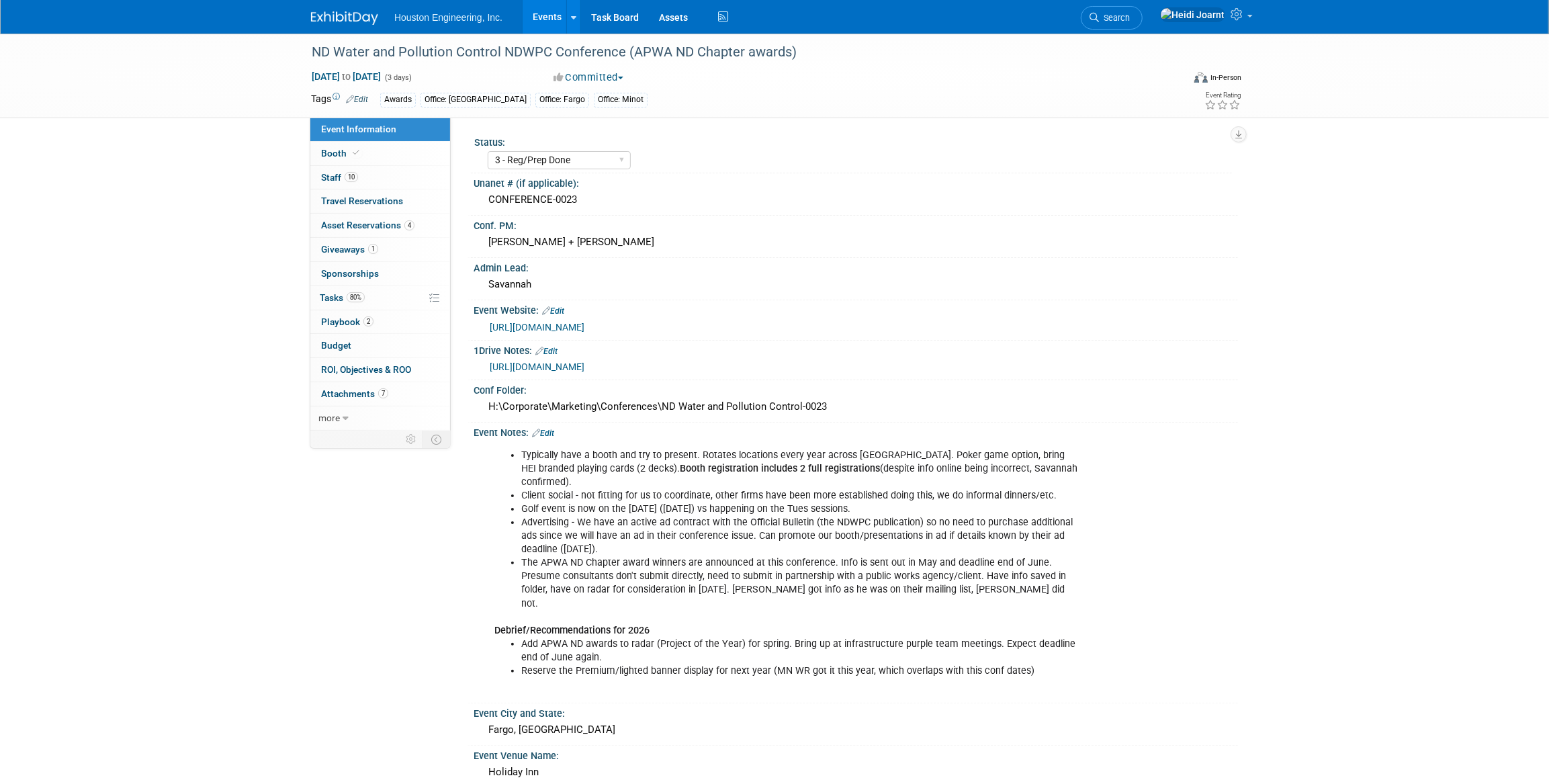
click at [548, 12] on link "Events" at bounding box center [547, 17] width 49 height 34
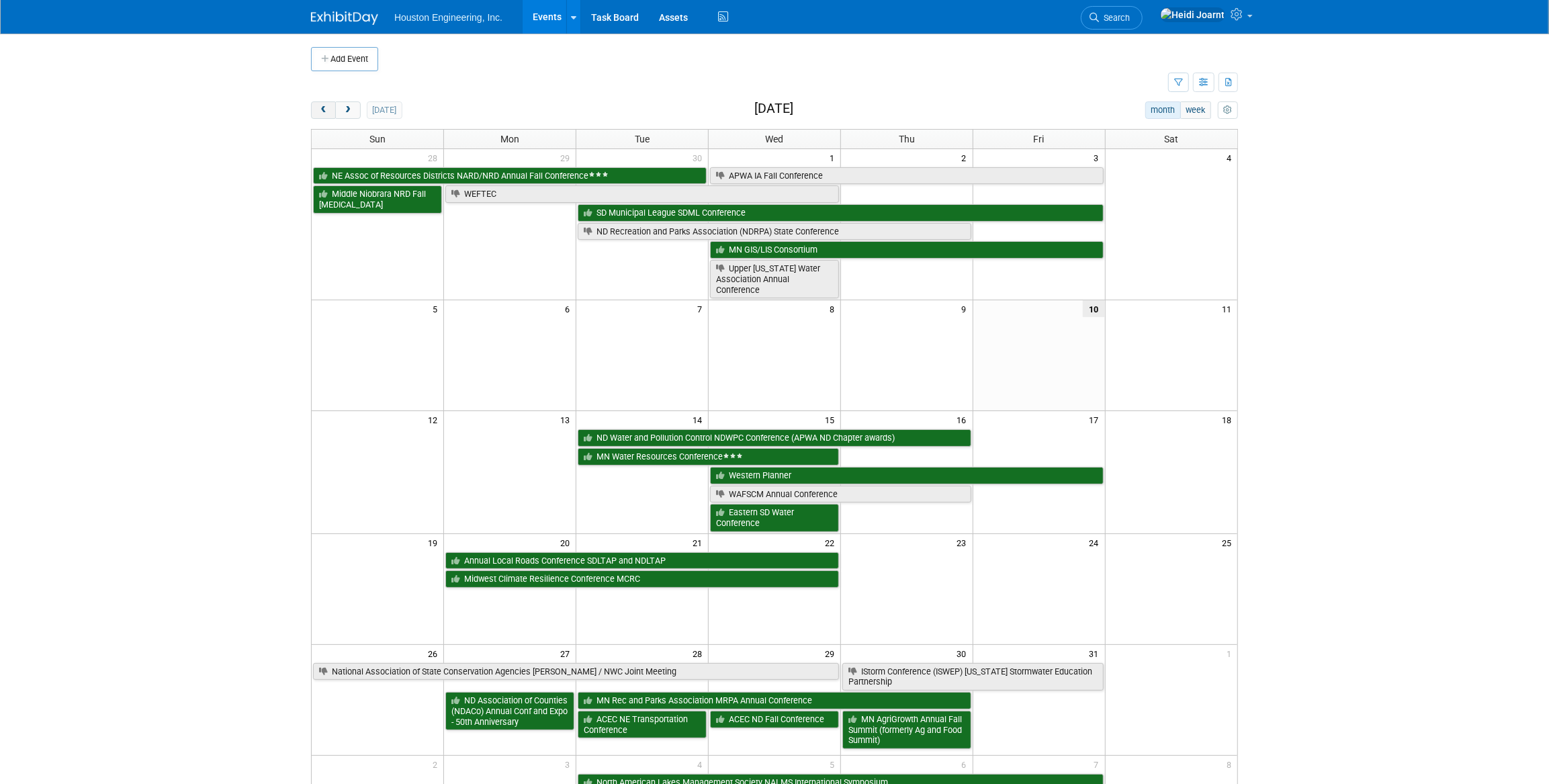
click at [326, 114] on button "prev" at bounding box center [323, 111] width 25 height 18
